Goal: Task Accomplishment & Management: Manage account settings

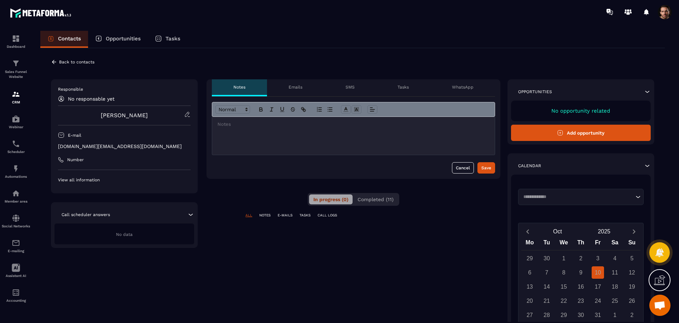
click at [385, 197] on span "Completed (11)" at bounding box center [376, 199] width 36 height 6
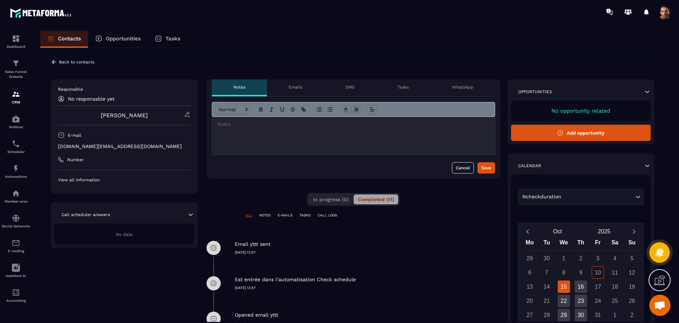
click at [353, 84] on p "SMS" at bounding box center [350, 87] width 9 height 6
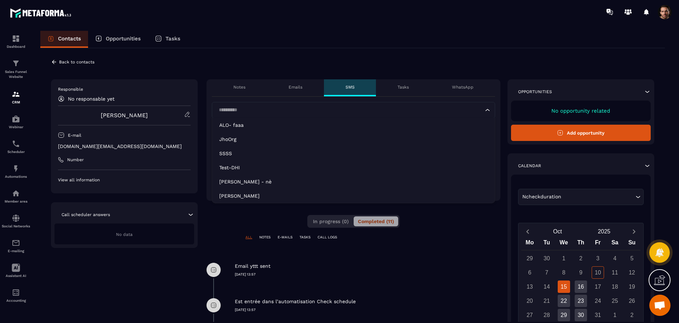
click at [260, 106] on input "Search for option" at bounding box center [350, 110] width 267 height 8
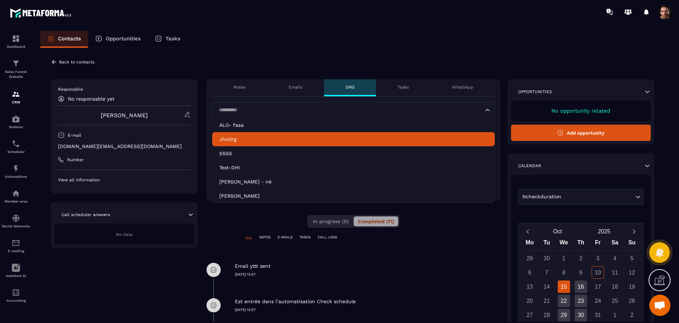
click at [244, 143] on li "JhoOrg" at bounding box center [353, 139] width 283 height 14
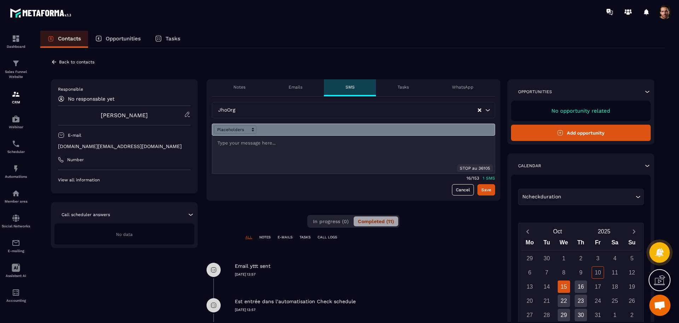
click at [258, 154] on div at bounding box center [353, 155] width 283 height 38
click at [237, 131] on span at bounding box center [235, 129] width 42 height 8
click at [238, 138] on span at bounding box center [235, 138] width 42 height 8
click at [482, 192] on button "Save" at bounding box center [487, 189] width 18 height 11
click at [185, 117] on div "[PERSON_NAME]" at bounding box center [124, 115] width 133 height 8
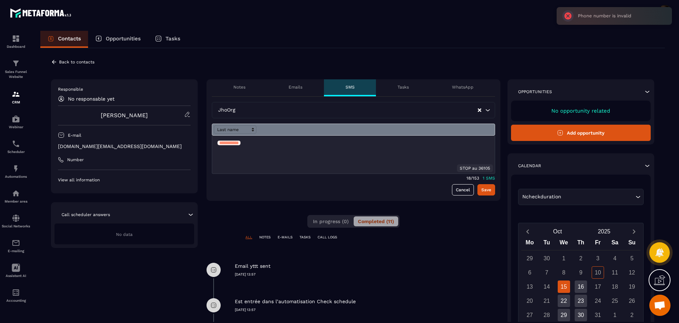
click at [188, 115] on icon at bounding box center [187, 114] width 4 height 5
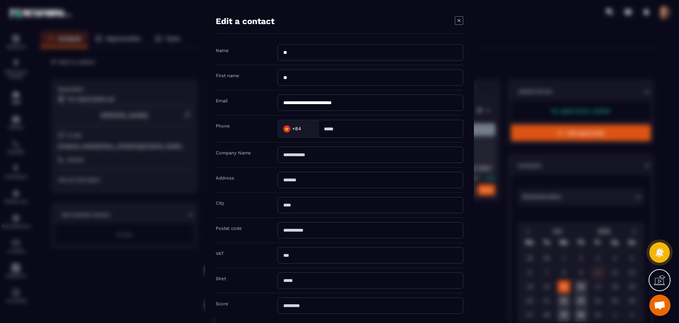
click at [347, 128] on input "Modal window" at bounding box center [390, 129] width 145 height 18
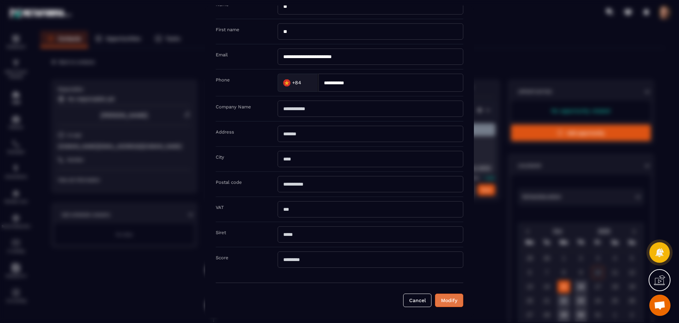
type input "**********"
click at [448, 301] on button "Modify" at bounding box center [449, 299] width 28 height 13
